Goal: Information Seeking & Learning: Learn about a topic

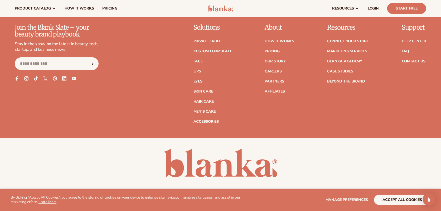
scroll to position [2227, 0]
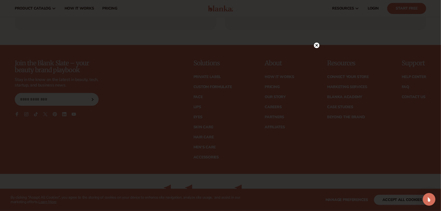
click at [316, 46] on circle at bounding box center [317, 45] width 6 height 6
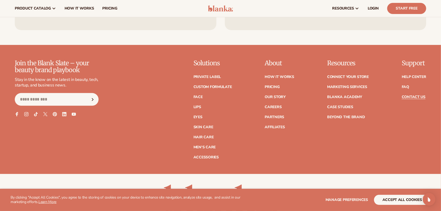
click at [410, 96] on link "Contact Us" at bounding box center [414, 97] width 24 height 4
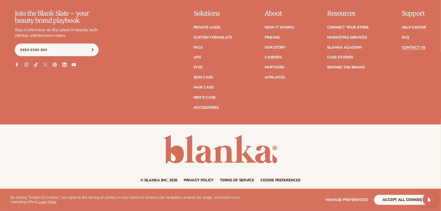
scroll to position [488, 0]
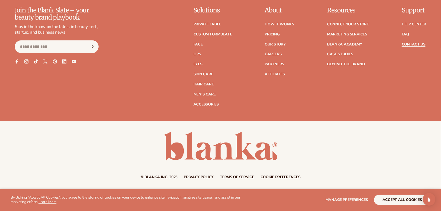
click at [409, 42] on link "Contact Us" at bounding box center [414, 44] width 24 height 4
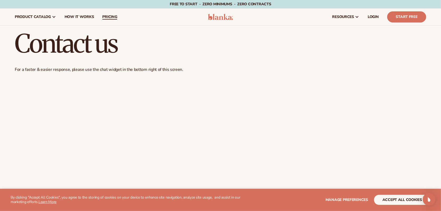
click at [109, 16] on span "pricing" at bounding box center [109, 17] width 15 height 4
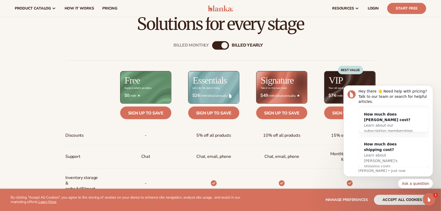
scroll to position [158, 0]
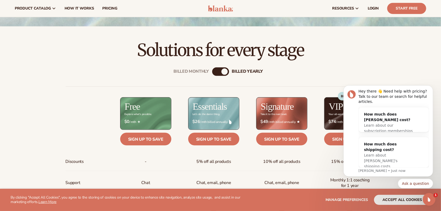
click at [221, 73] on div "Billed Monthly billed Yearly" at bounding box center [220, 71] width 17 height 8
click at [223, 71] on div "billed Yearly" at bounding box center [225, 71] width 6 height 6
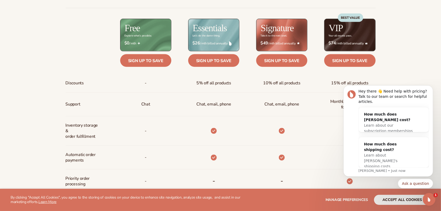
scroll to position [237, 0]
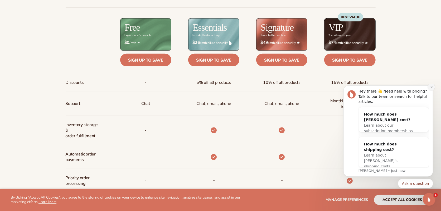
click at [431, 88] on icon "Dismiss notification" at bounding box center [431, 86] width 3 height 3
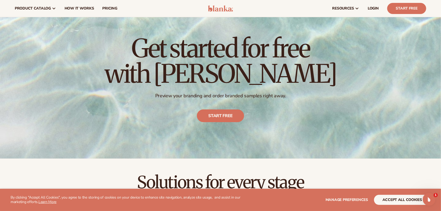
scroll to position [26, 0]
